Goal: Task Accomplishment & Management: Use online tool/utility

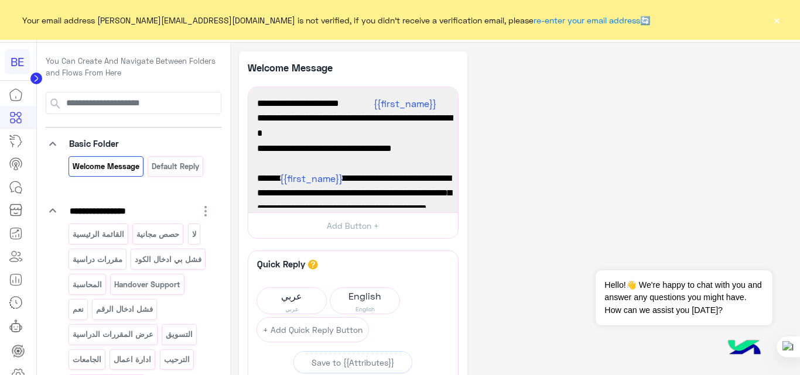
click at [774, 22] on button "×" at bounding box center [776, 20] width 12 height 12
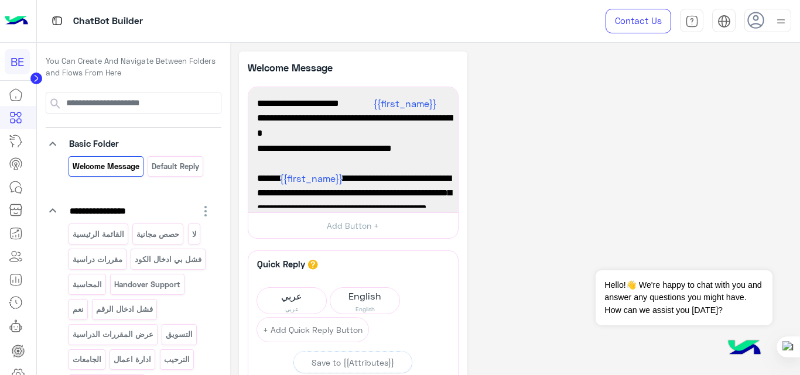
click at [16, 19] on img at bounding box center [16, 21] width 23 height 25
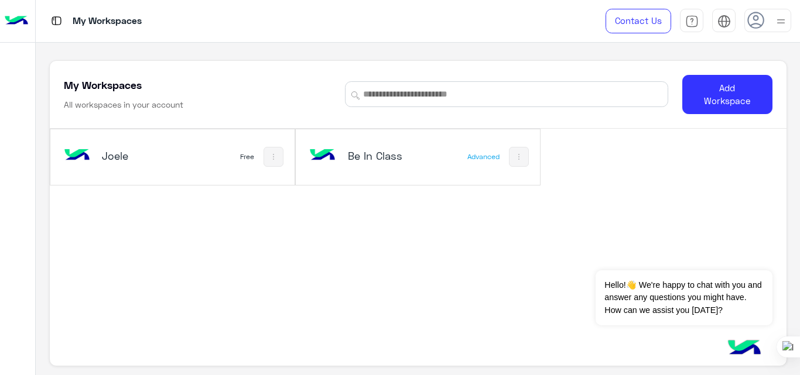
click at [402, 150] on h5 "Be In Class" at bounding box center [388, 156] width 80 height 14
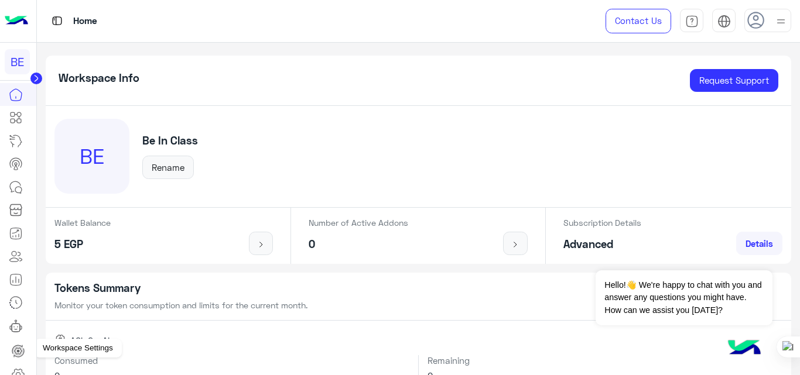
click at [18, 368] on icon at bounding box center [18, 375] width 14 height 14
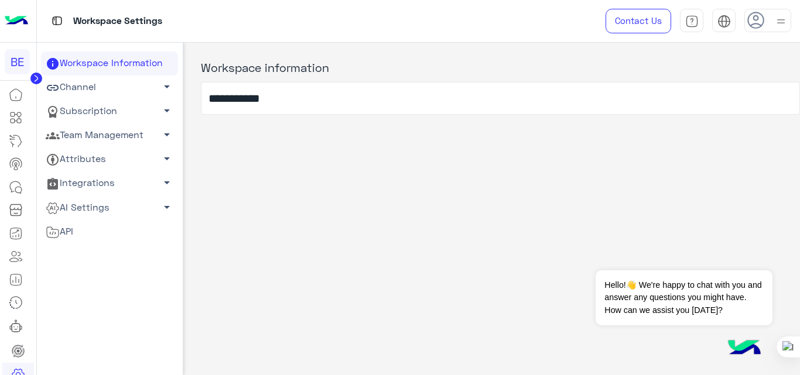
click at [102, 88] on link "Channel arrow_drop_down" at bounding box center [109, 88] width 137 height 24
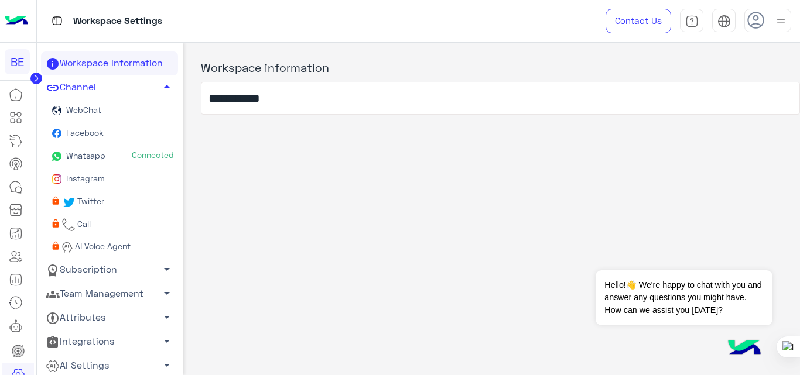
click at [112, 168] on link "Whatsapp Connected" at bounding box center [109, 156] width 137 height 23
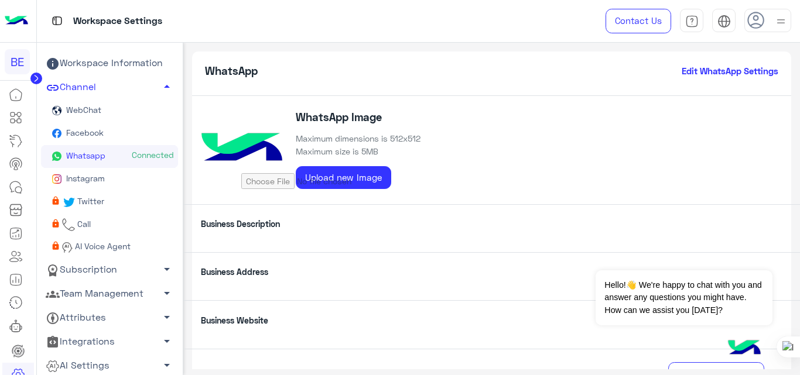
scroll to position [258, 0]
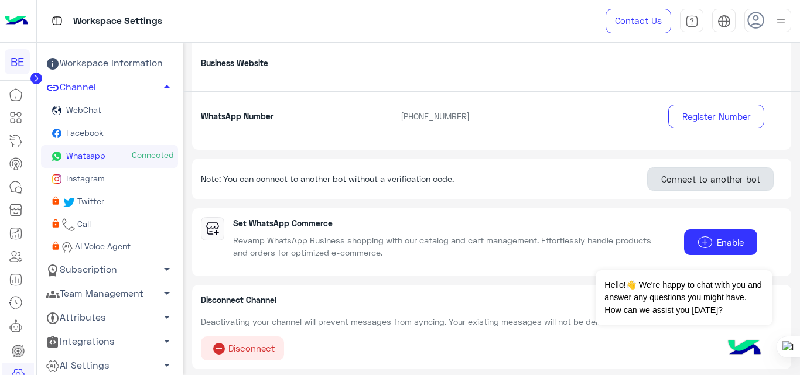
click at [684, 180] on button "Connect to another bot" at bounding box center [710, 178] width 126 height 23
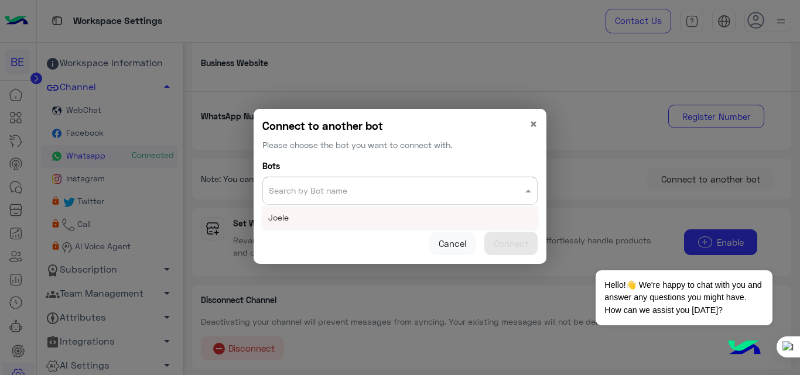
click at [417, 183] on input "text" at bounding box center [376, 188] width 215 height 16
click at [275, 212] on div "Joele" at bounding box center [399, 218] width 275 height 22
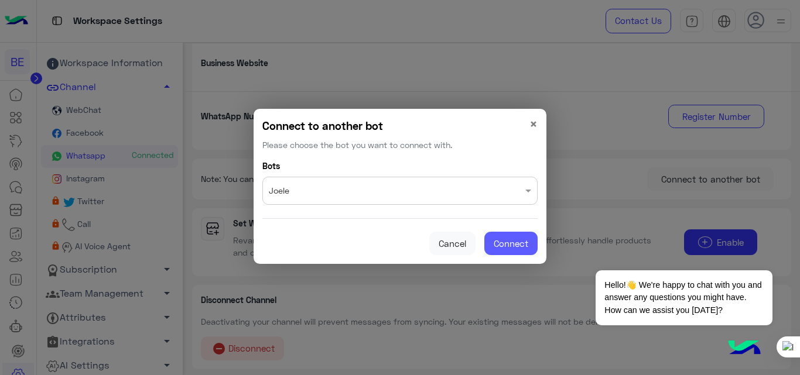
click at [515, 249] on button "Connect" at bounding box center [510, 243] width 53 height 23
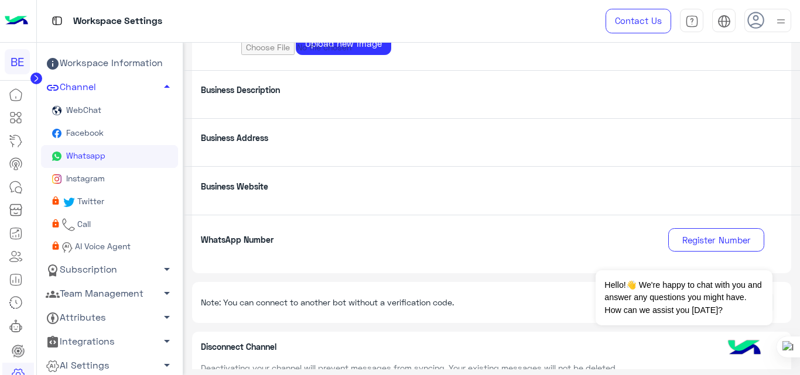
scroll to position [180, 0]
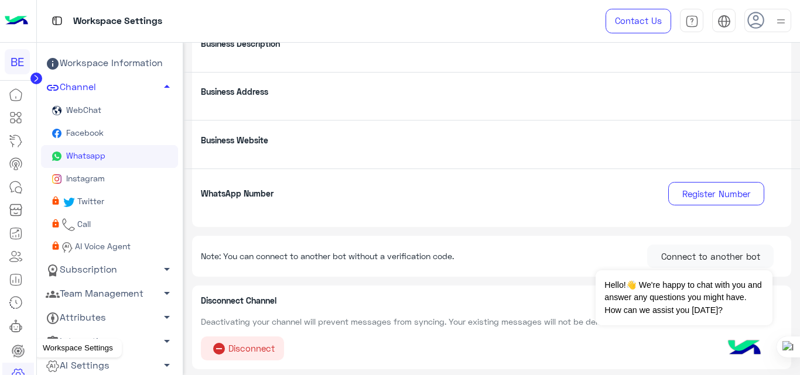
click at [23, 370] on icon at bounding box center [18, 375] width 14 height 14
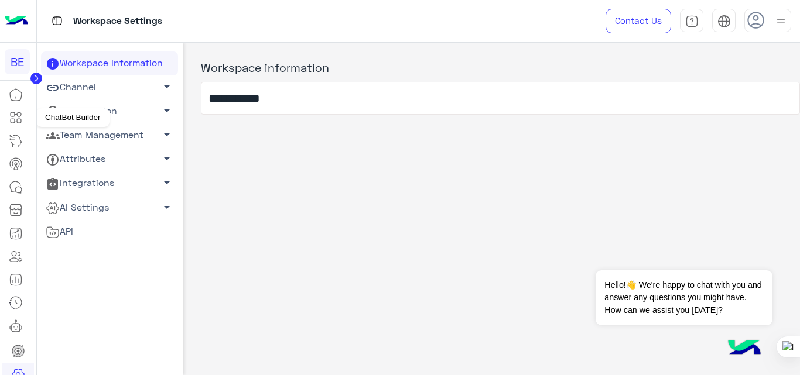
click at [18, 125] on link at bounding box center [16, 117] width 32 height 23
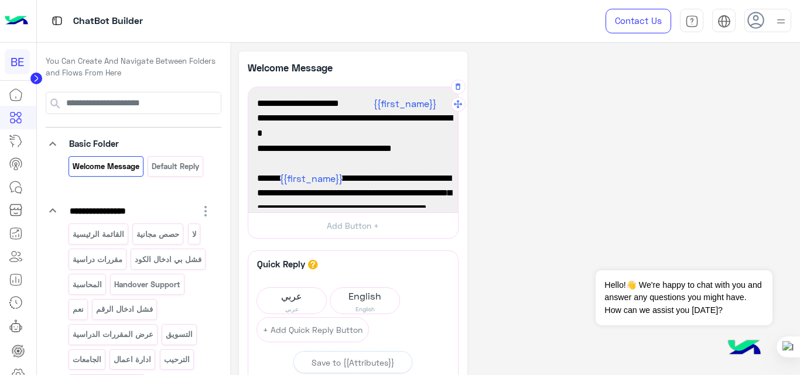
scroll to position [32, 0]
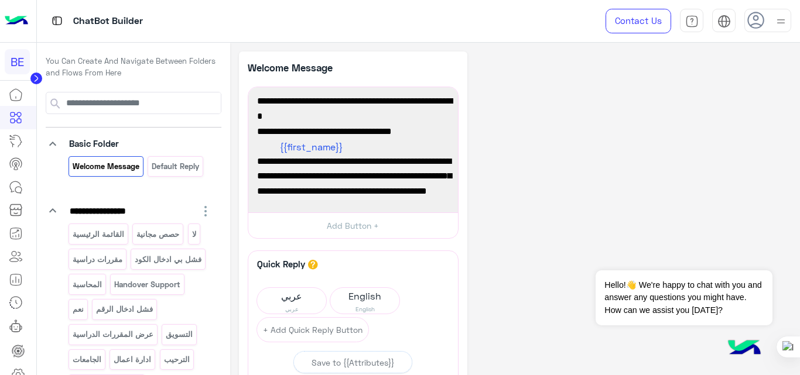
click at [576, 190] on div "**********" at bounding box center [515, 274] width 553 height 445
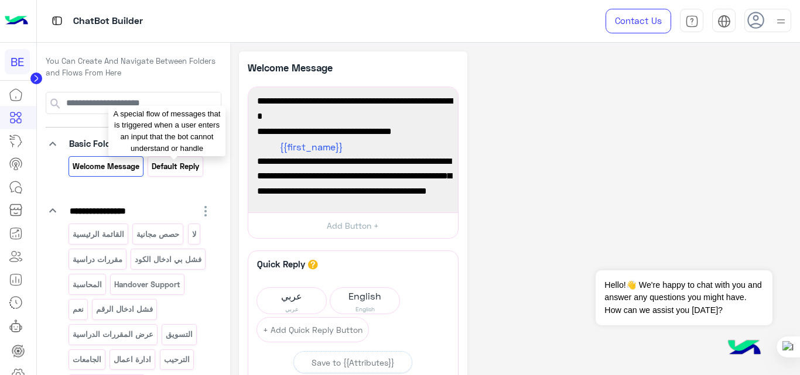
click at [167, 166] on p "Default reply" at bounding box center [175, 166] width 49 height 13
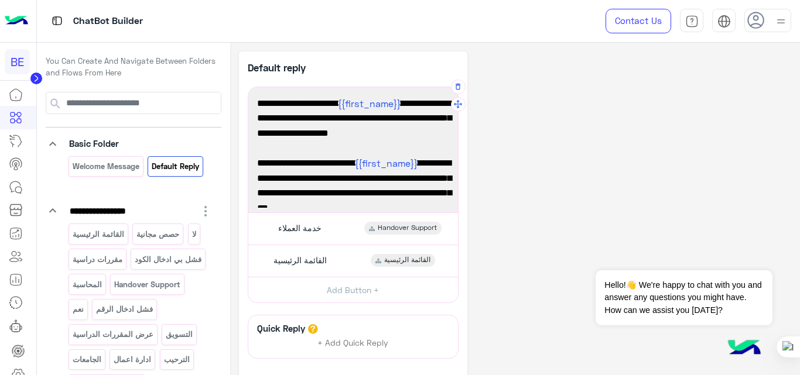
click at [419, 141] on span "[PERSON_NAME] {{first_name}} ، نعتذر لم نتمكن من فهم طلبك بشكل كامل. يرجى اختيا…" at bounding box center [353, 118] width 192 height 45
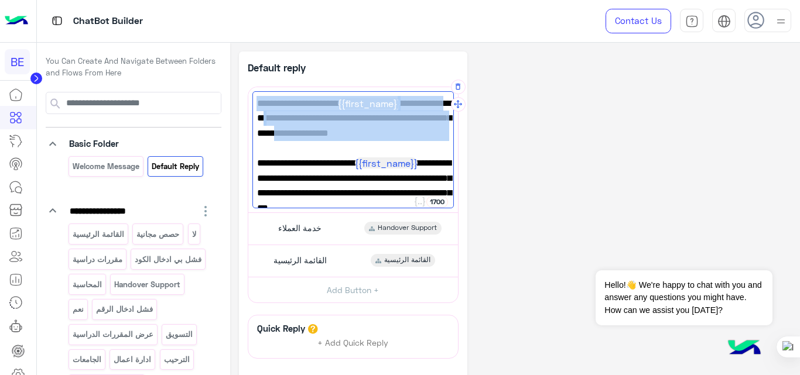
drag, startPoint x: 419, startPoint y: 150, endPoint x: 441, endPoint y: 104, distance: 51.6
click at [441, 104] on span "[PERSON_NAME] {{first_name}} ، نعتذر لم نتمكن من فهم طلبك بشكل كامل. يرجى اختيا…" at bounding box center [353, 118] width 192 height 45
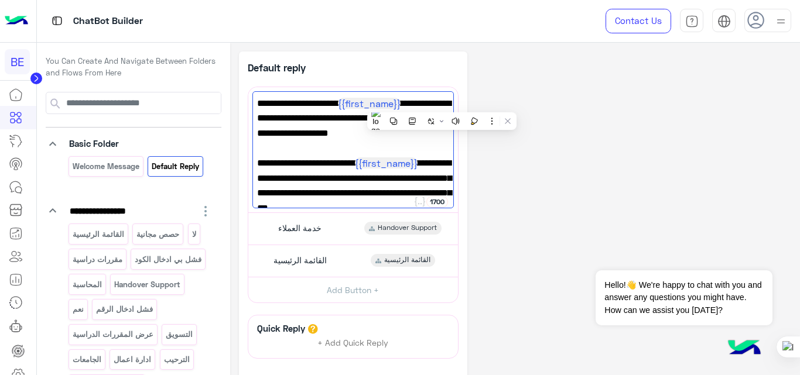
click at [526, 165] on div "**********" at bounding box center [515, 257] width 553 height 411
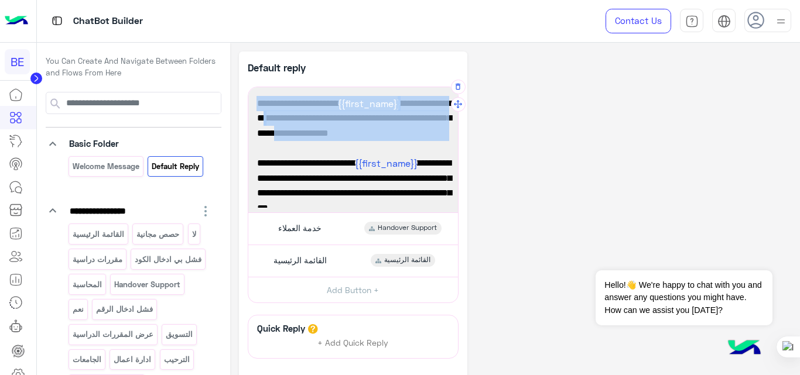
drag, startPoint x: 417, startPoint y: 153, endPoint x: 443, endPoint y: 99, distance: 59.7
click at [443, 99] on span "[PERSON_NAME] {{first_name}} ، نعتذر لم نتمكن من فهم طلبك بشكل كامل. يرجى اختيا…" at bounding box center [353, 118] width 192 height 45
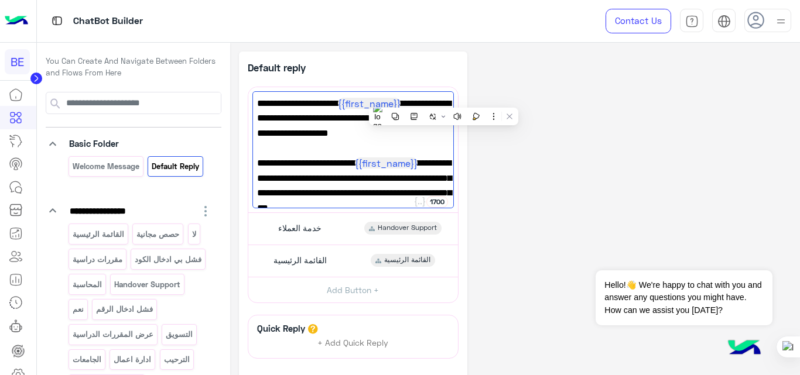
click at [601, 128] on div "**********" at bounding box center [515, 257] width 553 height 411
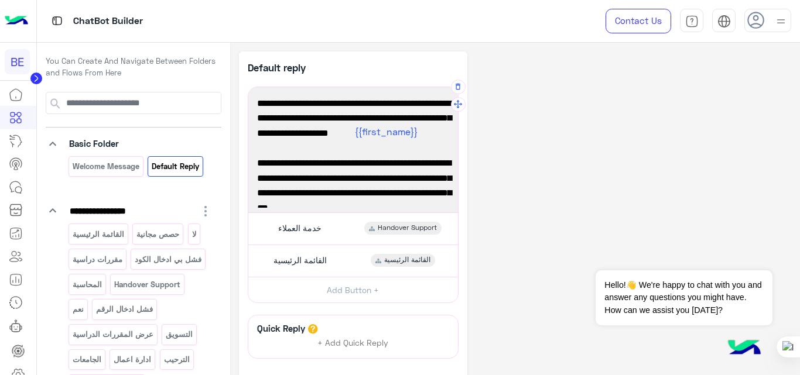
scroll to position [47, 0]
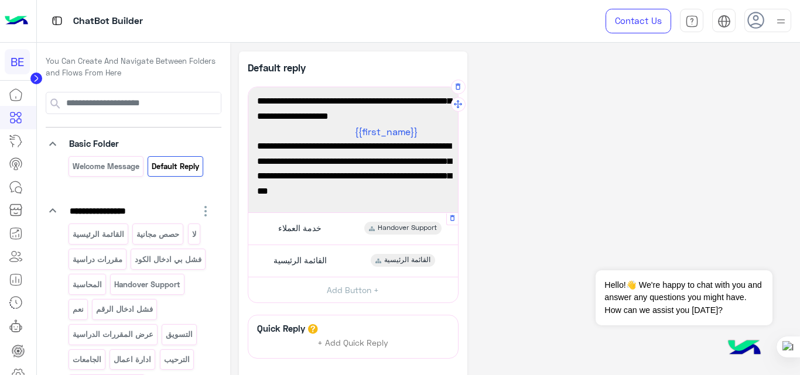
click at [350, 228] on div "خدمة العملاء Handover Support" at bounding box center [352, 228] width 201 height 23
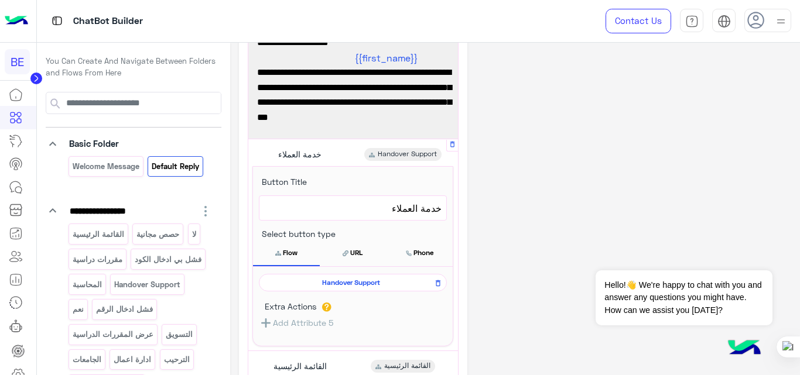
scroll to position [74, 0]
click at [358, 284] on span "Handover Support" at bounding box center [350, 282] width 171 height 11
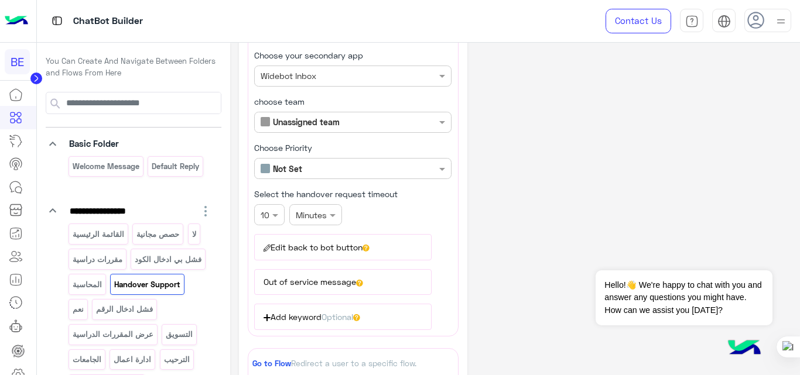
scroll to position [90, 0]
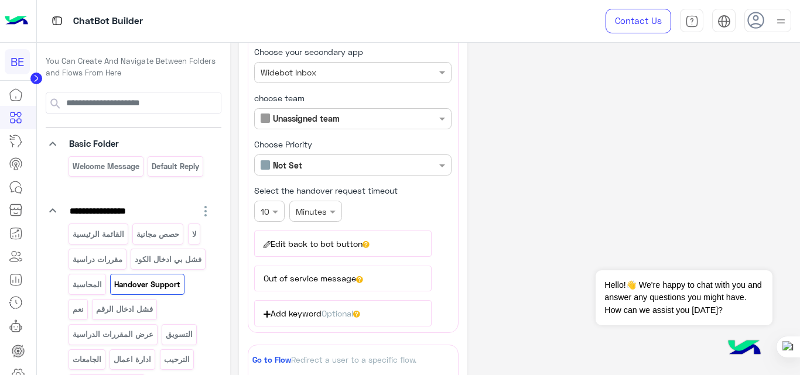
click at [325, 246] on button "Edit back to bot button" at bounding box center [342, 244] width 177 height 26
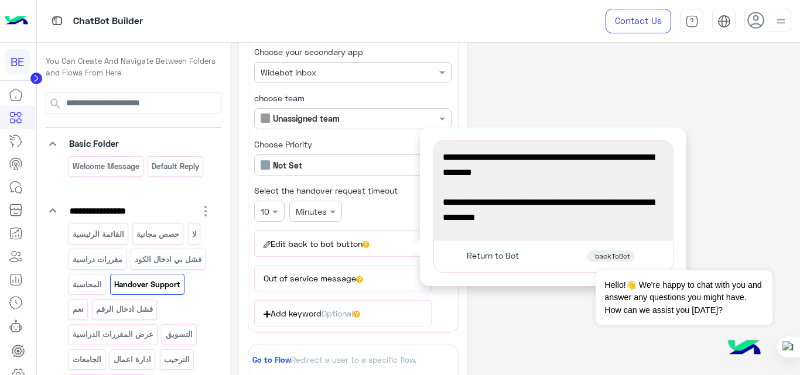
click at [595, 218] on span "أنت الحين في وضع التسليم، وإذا حبيت ترجع للبوت، اضغط الزر اللي تحت 👇" at bounding box center [553, 210] width 221 height 30
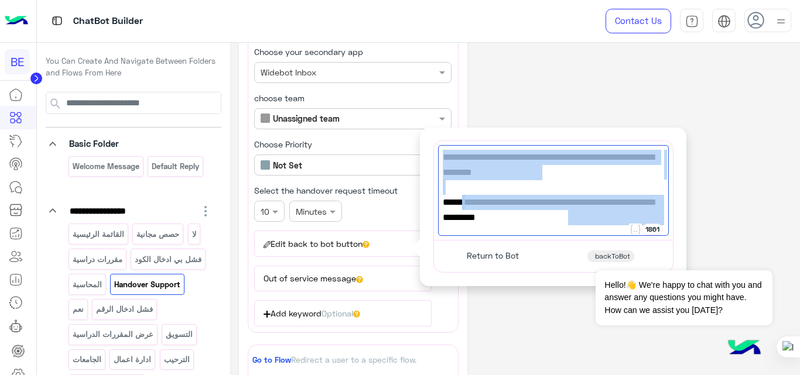
drag, startPoint x: 595, startPoint y: 218, endPoint x: 442, endPoint y: 152, distance: 166.8
click at [442, 152] on div "You're now on handover mode, click the button below to return to bot [PERSON_NA…" at bounding box center [553, 190] width 231 height 91
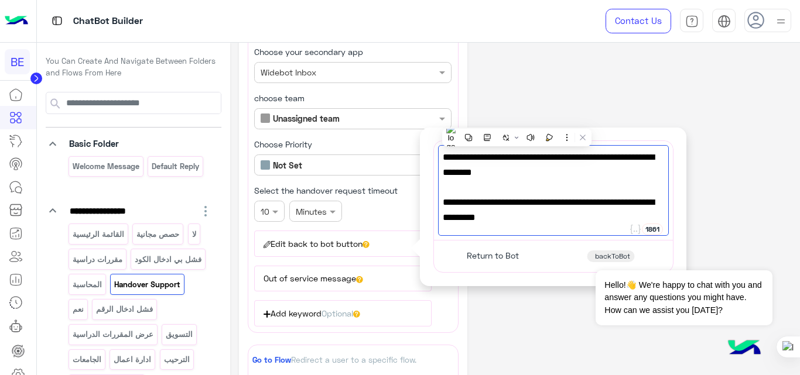
click at [536, 313] on div "**********" at bounding box center [515, 281] width 553 height 640
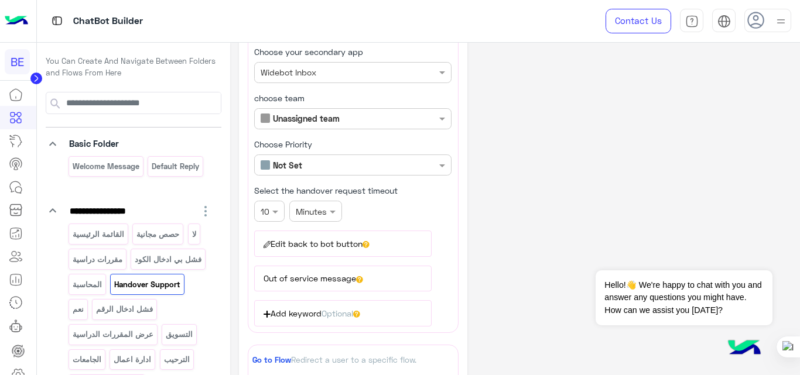
click at [309, 275] on button "Out of service message" at bounding box center [342, 279] width 177 height 26
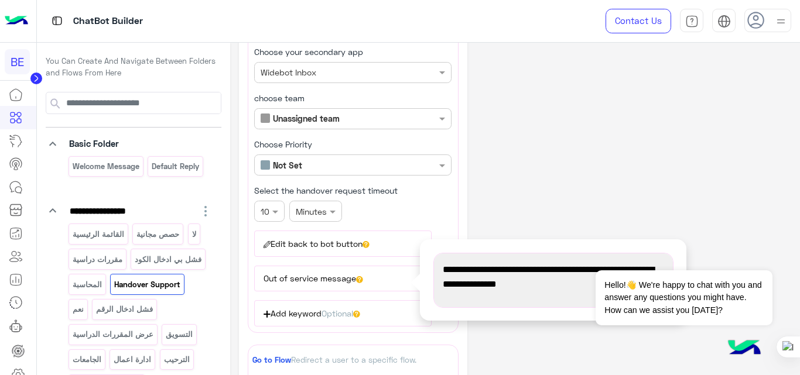
click at [553, 129] on div "**********" at bounding box center [515, 281] width 553 height 640
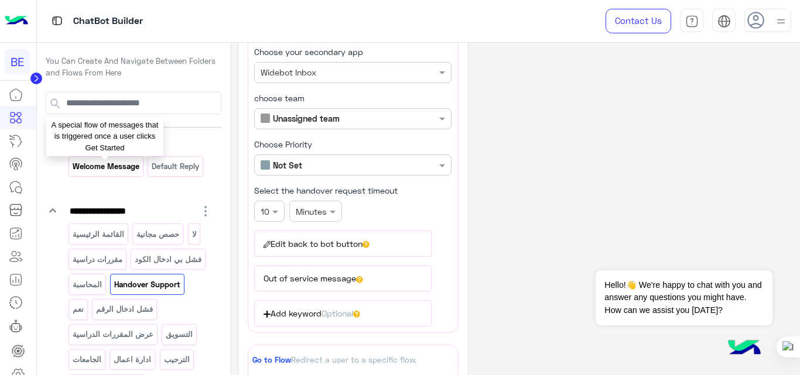
click at [124, 167] on p "Welcome Message" at bounding box center [105, 166] width 68 height 13
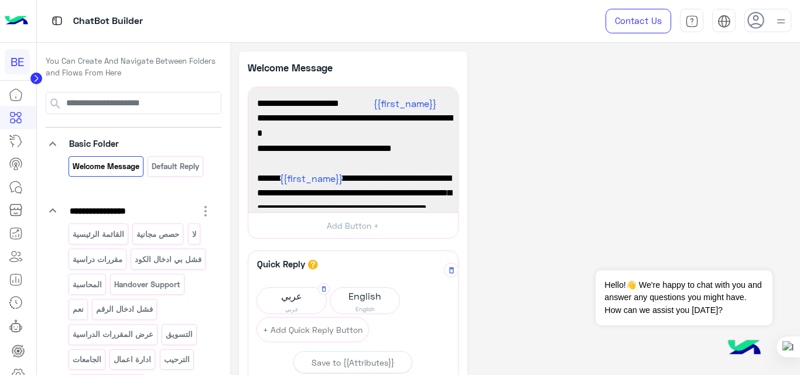
click at [303, 292] on span "عربي" at bounding box center [291, 296] width 69 height 16
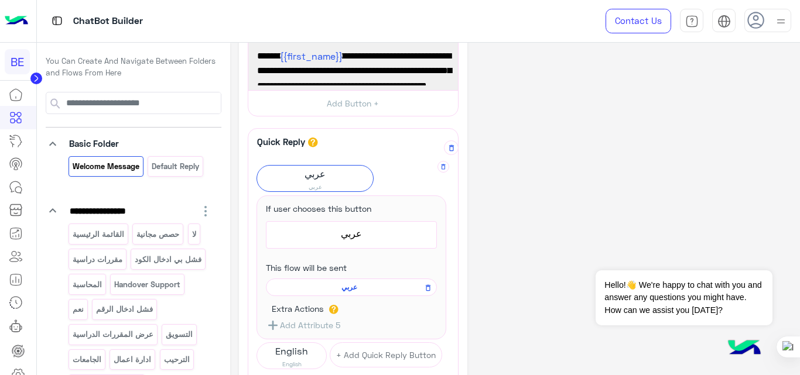
scroll to position [123, 0]
click at [344, 291] on span "عربي" at bounding box center [349, 287] width 154 height 11
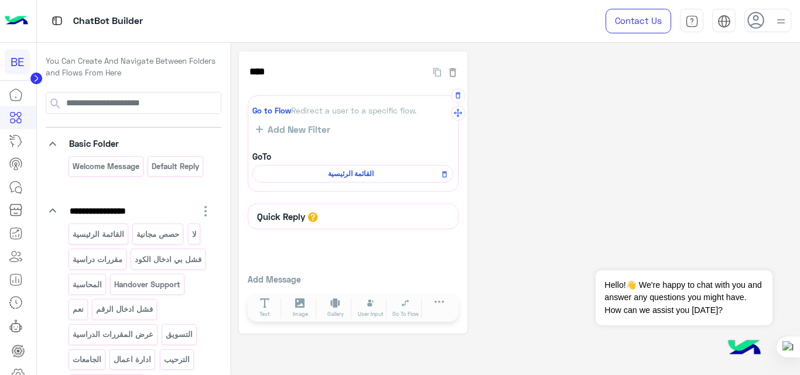
click at [337, 173] on span "القائمة الرئيسية" at bounding box center [351, 174] width 184 height 11
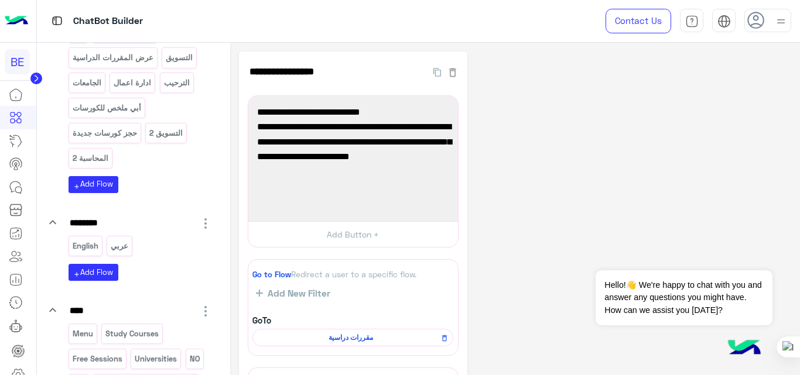
scroll to position [276, 0]
